Goal: Information Seeking & Learning: Compare options

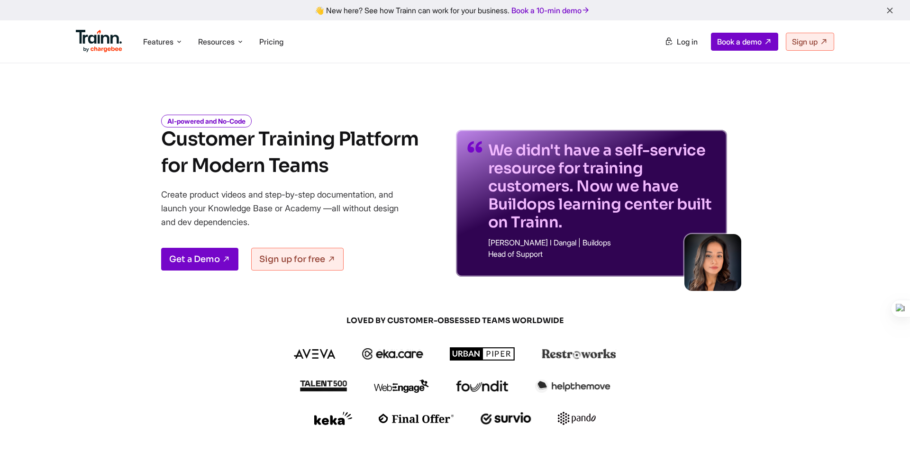
click at [274, 54] on ul "Features Product Videos Create product & how-to videos in multiple languages. G…" at bounding box center [265, 41] width 379 height 27
click at [273, 40] on span "Pricing" at bounding box center [271, 41] width 24 height 9
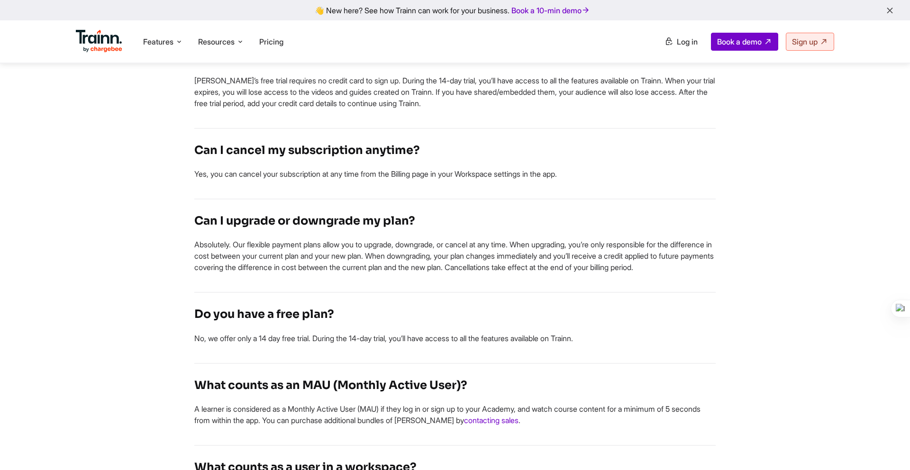
scroll to position [3018, 0]
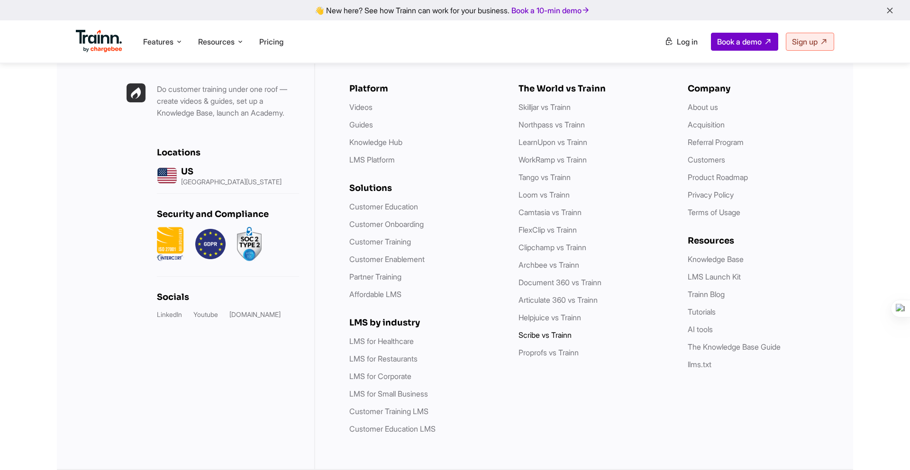
click at [533, 332] on link "Scribe vs Trainn" at bounding box center [545, 334] width 53 height 9
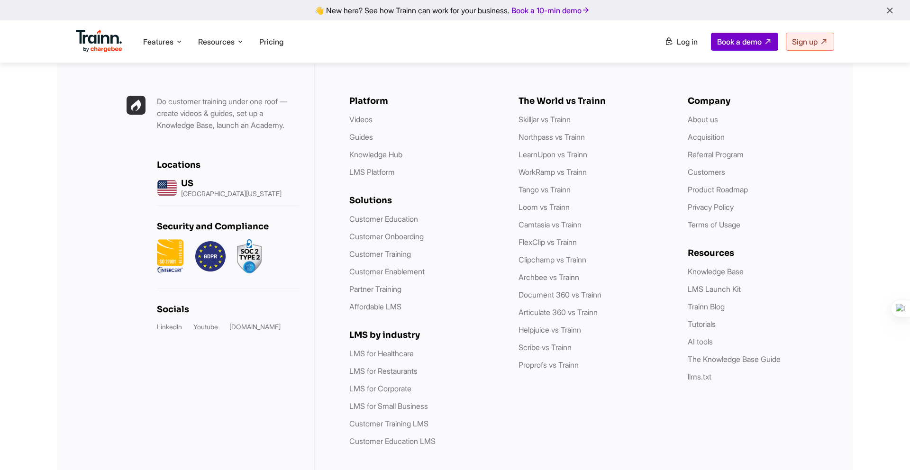
scroll to position [3137, 0]
click at [213, 53] on ul "Features Product Videos Create product & how-to videos in multiple languages. G…" at bounding box center [265, 41] width 379 height 27
click at [214, 43] on span "Resources" at bounding box center [216, 42] width 37 height 10
